Goal: Task Accomplishment & Management: Manage account settings

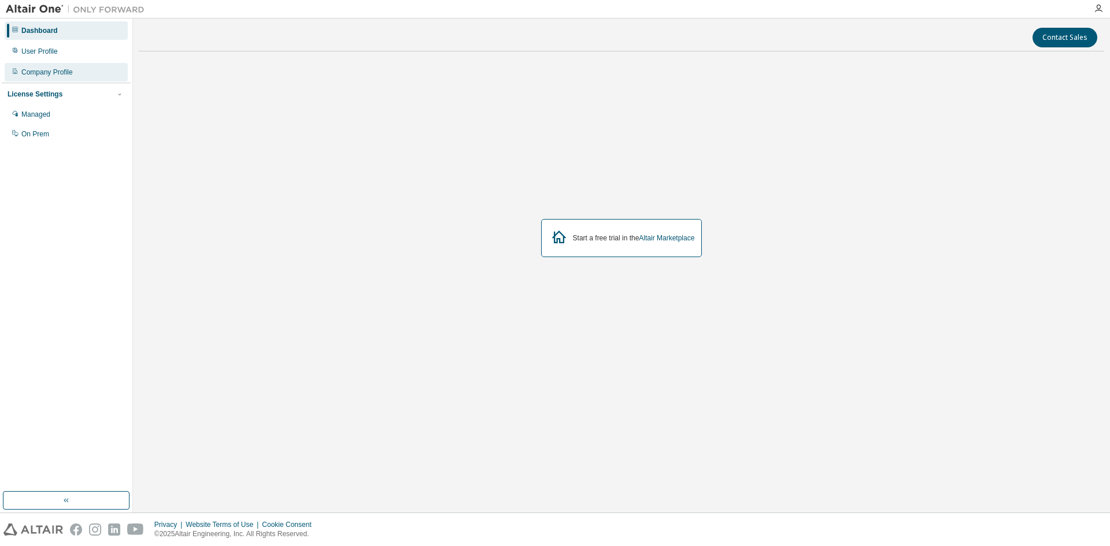
click at [57, 74] on div "Company Profile" at bounding box center [46, 72] width 51 height 9
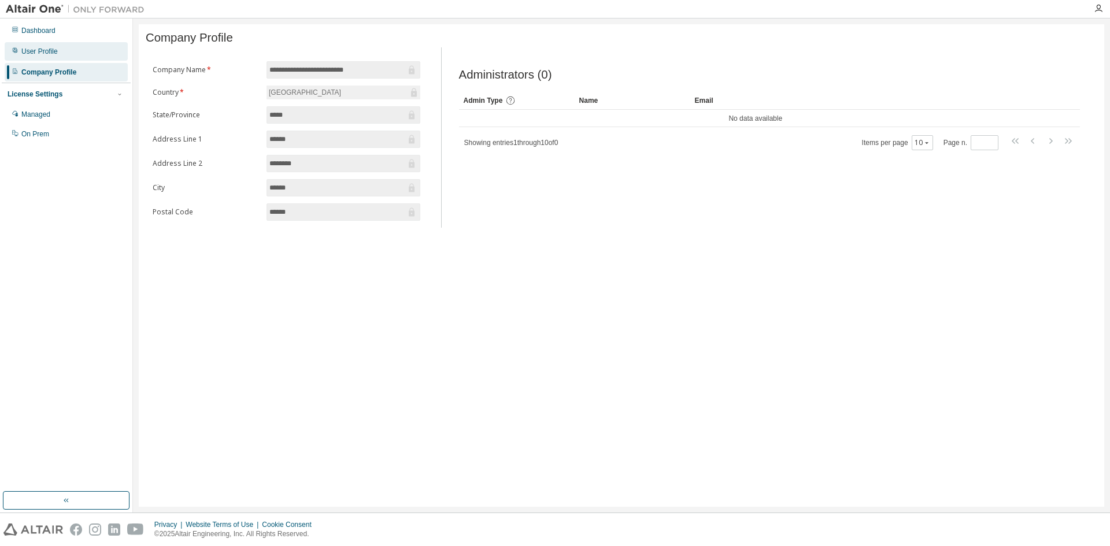
click at [71, 51] on div "User Profile" at bounding box center [66, 51] width 123 height 18
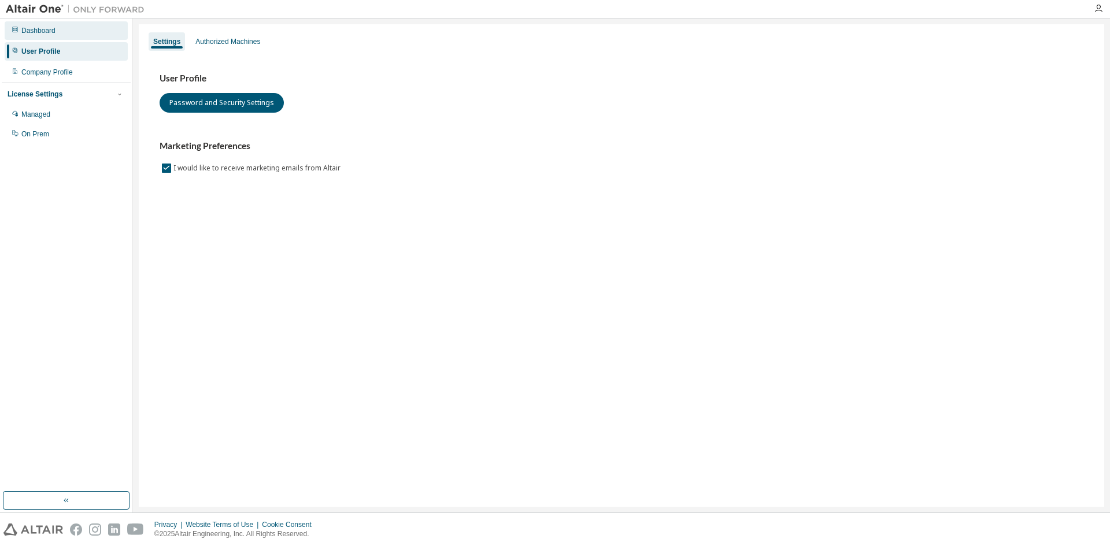
click at [75, 39] on div "Dashboard" at bounding box center [66, 30] width 123 height 18
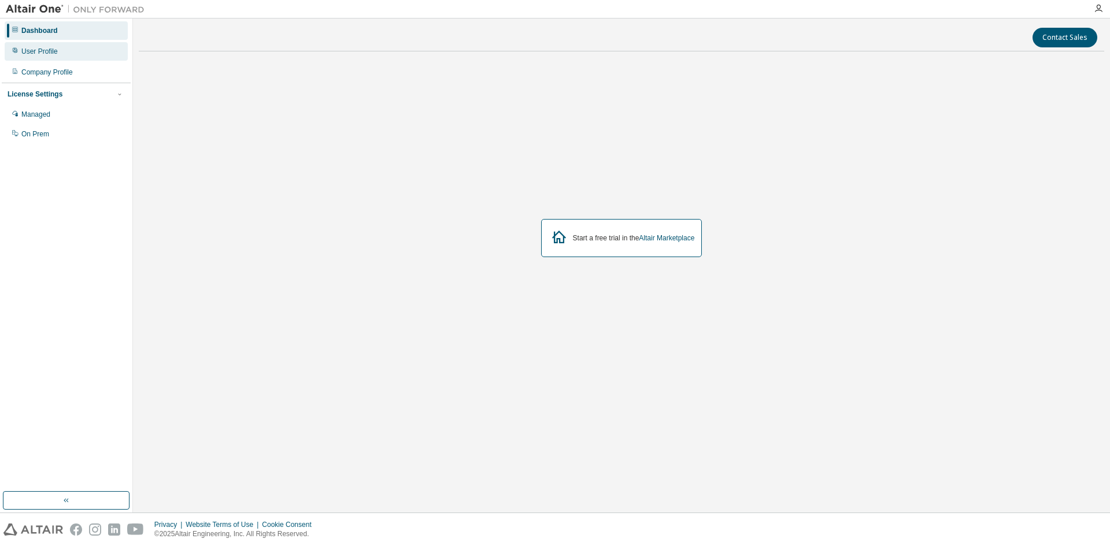
click at [76, 55] on div "User Profile" at bounding box center [66, 51] width 123 height 18
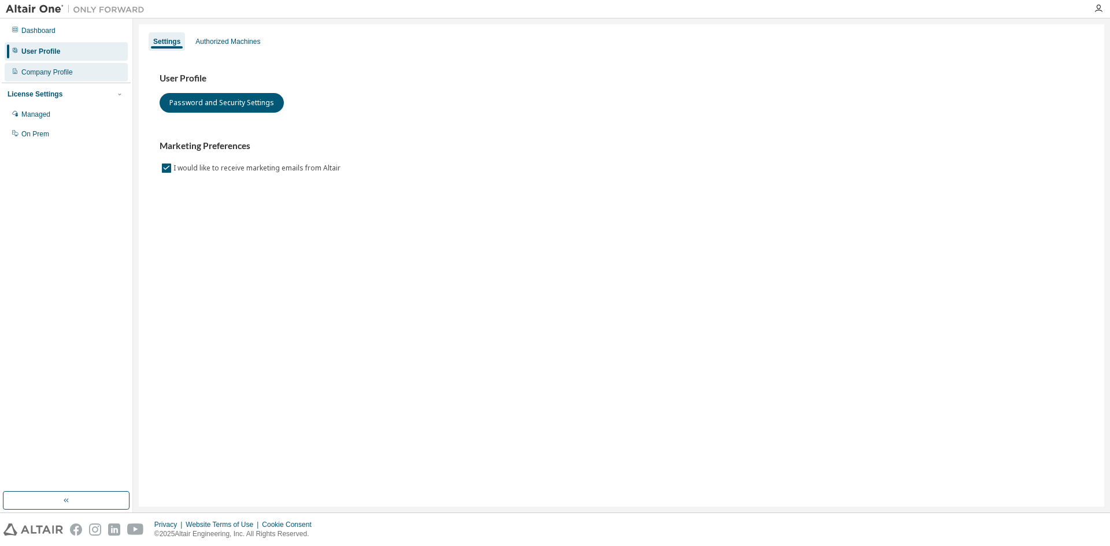
click at [75, 68] on div "Company Profile" at bounding box center [66, 72] width 123 height 18
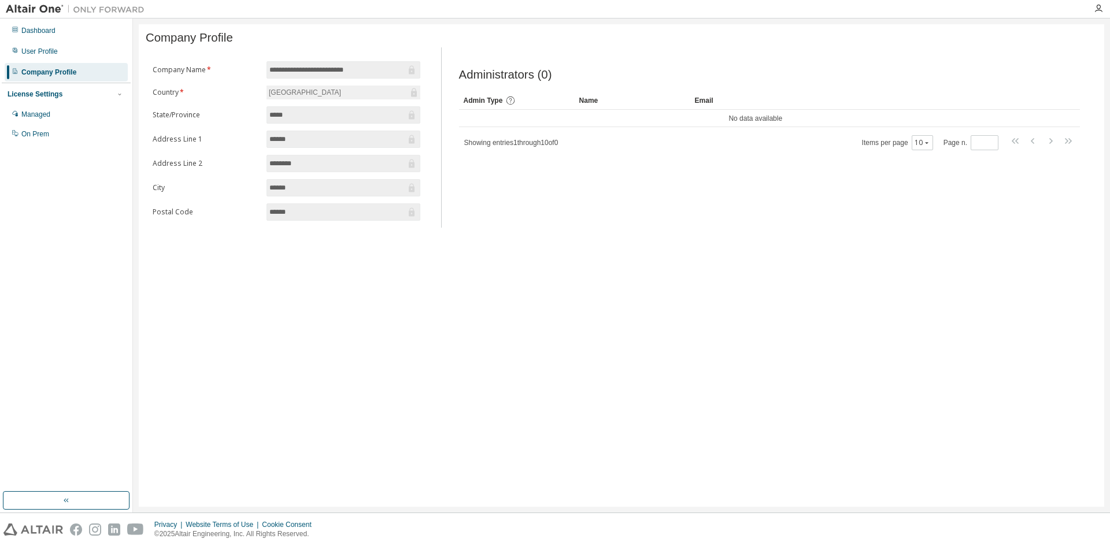
click at [354, 69] on input "**********" at bounding box center [337, 70] width 136 height 12
